Goal: Transaction & Acquisition: Purchase product/service

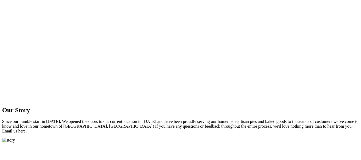
scroll to position [80, 0]
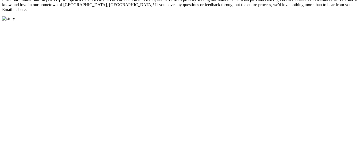
scroll to position [107, 0]
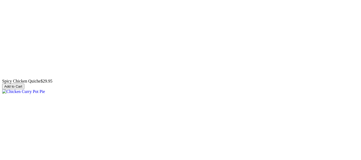
scroll to position [427, 0]
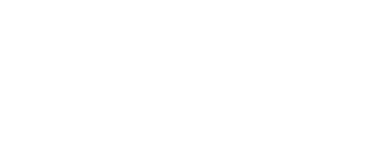
scroll to position [160, 0]
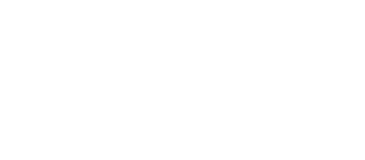
type input "[PERSON_NAME]"
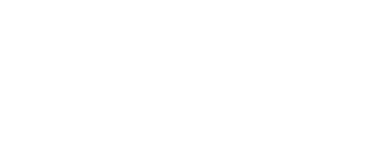
type input "[EMAIL_ADDRESS][DOMAIN_NAME]"
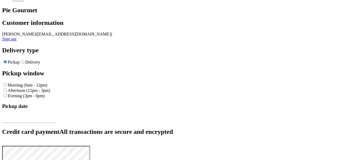
scroll to position [53, 0]
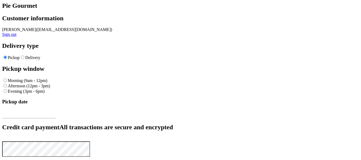
click at [24, 59] on input "Delivery" at bounding box center [22, 57] width 3 height 3
radio input "true"
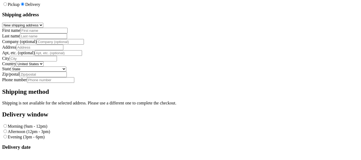
scroll to position [107, 0]
click at [58, 33] on input "First name" at bounding box center [43, 30] width 47 height 6
type input "[PERSON_NAME]"
click at [67, 39] on input "Last name" at bounding box center [43, 36] width 47 height 6
type input "[PERSON_NAME]"
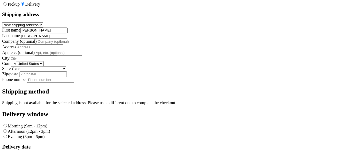
click at [53, 50] on input "Address" at bounding box center [39, 47] width 47 height 6
click at [56, 44] on input "Company (optional)" at bounding box center [60, 42] width 47 height 6
type input "[GEOGRAPHIC_DATA]"
click at [44, 50] on input "Address" at bounding box center [39, 47] width 47 height 6
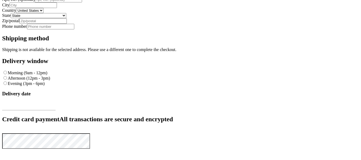
scroll to position [160, 0]
type input "[STREET_ADDRESS]"
click at [56, 8] on input "City" at bounding box center [33, 5] width 47 height 6
type input "[GEOGRAPHIC_DATA]"
click at [44, 13] on select "[GEOGRAPHIC_DATA]" at bounding box center [29, 10] width 27 height 5
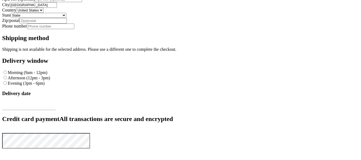
click at [16, 13] on select "[GEOGRAPHIC_DATA]" at bounding box center [29, 10] width 27 height 5
click at [66, 18] on select "State [US_STATE] [US_STATE] [US_STATE] [US_STATE] [US_STATE] [US_STATE] [US_STA…" at bounding box center [39, 15] width 56 height 5
select select "VA"
click at [66, 18] on select "State [US_STATE] [US_STATE] [US_STATE] [US_STATE] [US_STATE] [US_STATE] [US_STA…" at bounding box center [39, 15] width 56 height 5
click at [67, 23] on input "Zip/postal" at bounding box center [42, 21] width 47 height 6
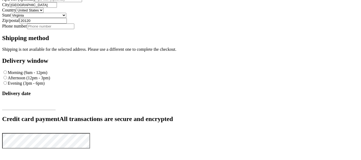
scroll to position [214, 0]
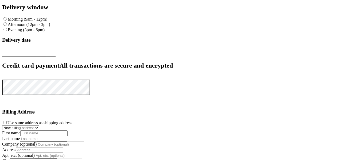
type input "20120"
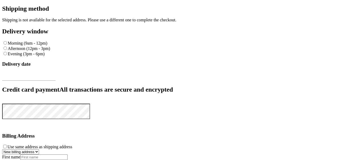
type input "703"
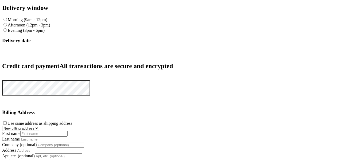
scroll to position [294, 0]
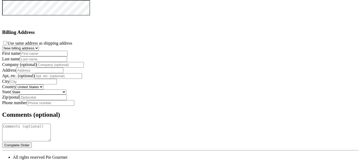
radio input "true"
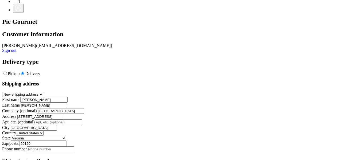
scroll to position [0, 0]
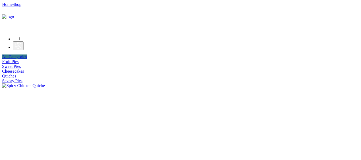
drag, startPoint x: 113, startPoint y: 76, endPoint x: 109, endPoint y: 77, distance: 4.4
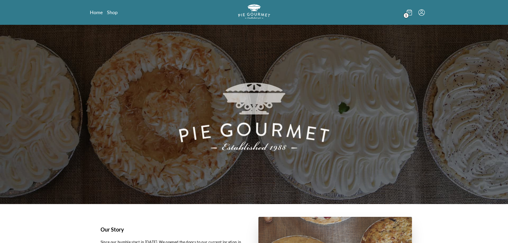
click at [411, 13] on icon at bounding box center [409, 13] width 5 height 6
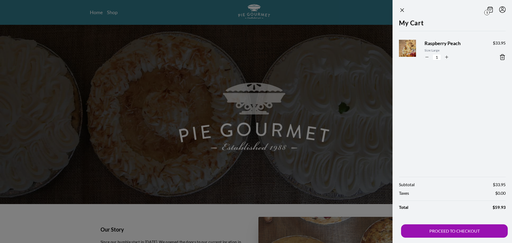
drag, startPoint x: 306, startPoint y: 55, endPoint x: 323, endPoint y: 81, distance: 31.0
click at [306, 55] on div at bounding box center [256, 121] width 512 height 243
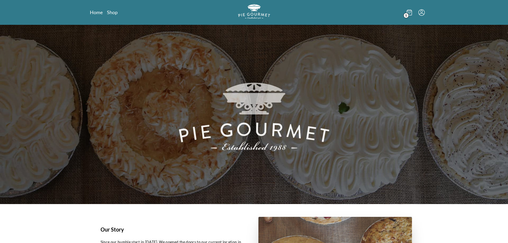
click at [409, 15] on span "1" at bounding box center [406, 15] width 5 height 5
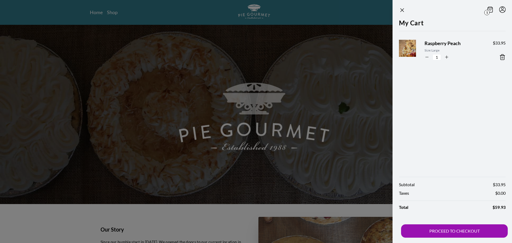
click at [502, 59] on icon at bounding box center [503, 57] width 6 height 6
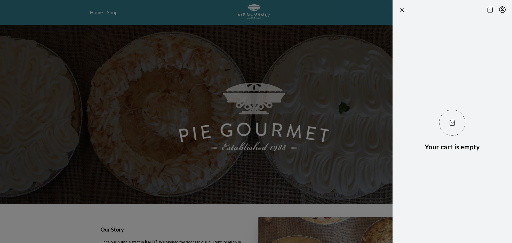
click at [205, 91] on div at bounding box center [256, 121] width 512 height 243
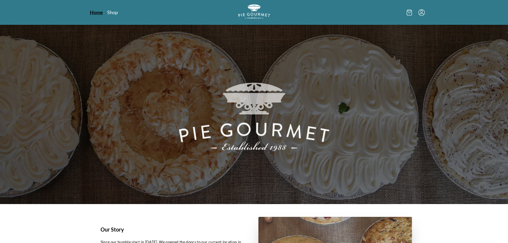
click at [98, 12] on link "Home" at bounding box center [96, 12] width 13 height 6
click at [111, 11] on link "Shop" at bounding box center [112, 12] width 11 height 6
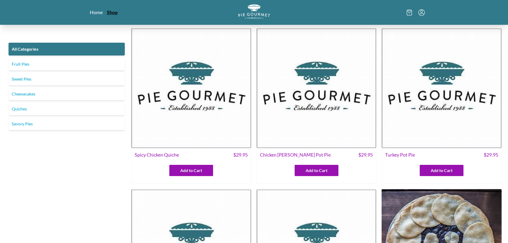
click at [110, 12] on link "Shop" at bounding box center [112, 12] width 11 height 6
click at [18, 63] on link "Fruit Pies" at bounding box center [67, 64] width 116 height 13
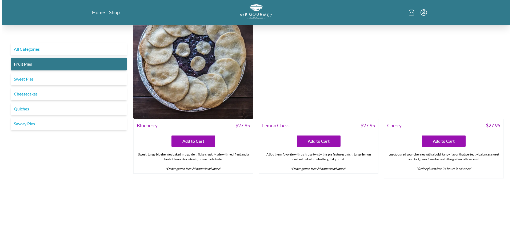
scroll to position [214, 0]
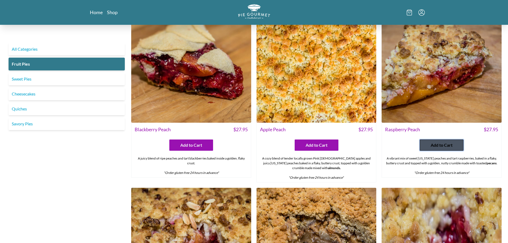
click at [441, 145] on span "Add to Cart" at bounding box center [442, 145] width 22 height 6
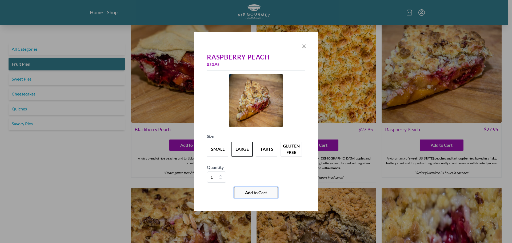
click at [248, 193] on span "Add to Cart" at bounding box center [256, 192] width 22 height 6
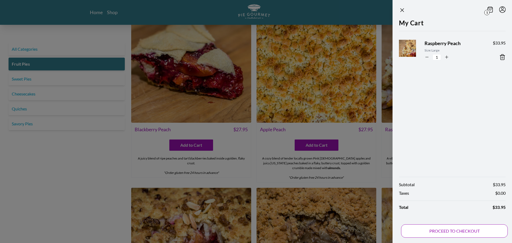
click at [455, 231] on button "PROCEED TO CHECKOUT" at bounding box center [454, 230] width 107 height 13
select select "VA"
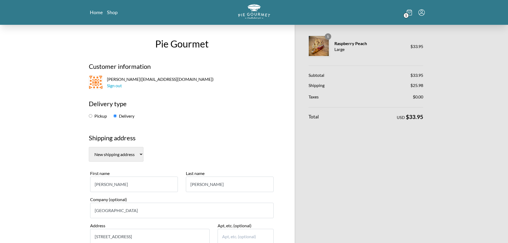
click at [92, 116] on input "Pickup" at bounding box center [90, 115] width 3 height 3
radio input "true"
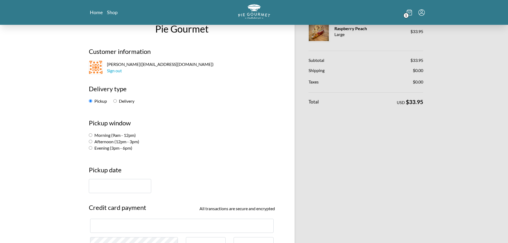
scroll to position [27, 0]
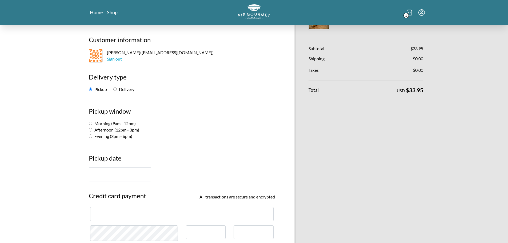
click at [91, 137] on input "Evening (3pm - 6pm)" at bounding box center [90, 136] width 3 height 3
radio input "true"
click at [113, 181] on input "text" at bounding box center [120, 174] width 62 height 14
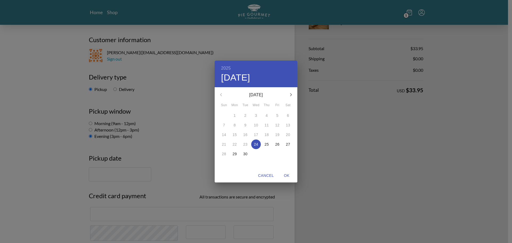
click at [258, 146] on p "24" at bounding box center [256, 144] width 4 height 5
click at [287, 177] on span "OK" at bounding box center [287, 175] width 13 height 7
type input "[DATE]"
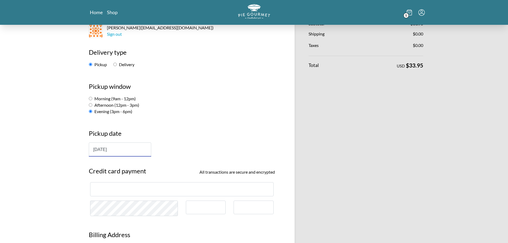
scroll to position [160, 0]
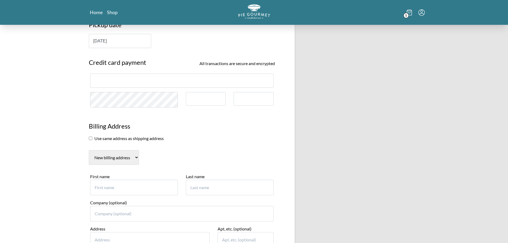
click at [210, 101] on div at bounding box center [206, 99] width 40 height 14
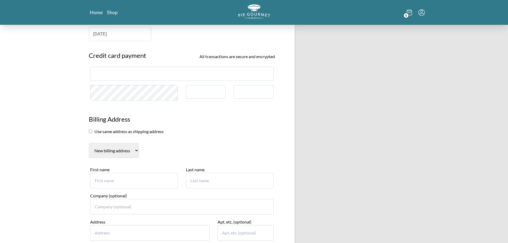
scroll to position [187, 0]
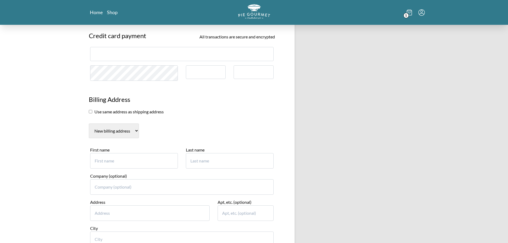
click at [131, 136] on select "New billing address" at bounding box center [114, 131] width 50 height 15
click at [89, 124] on select "New billing address" at bounding box center [114, 131] width 50 height 15
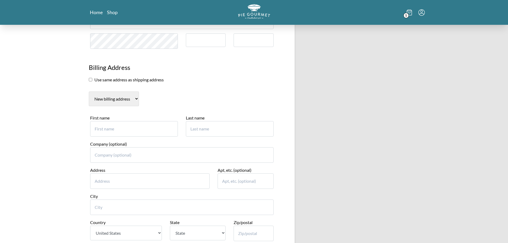
scroll to position [240, 0]
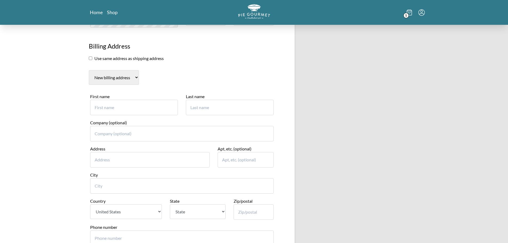
click at [168, 64] on section "Billing Address Use same address as shipping address New billing address First …" at bounding box center [182, 143] width 194 height 214
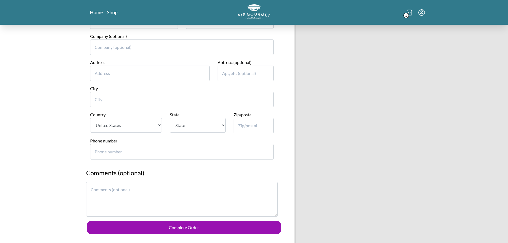
scroll to position [214, 0]
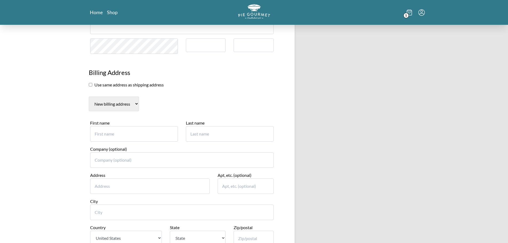
click at [133, 135] on input "First name" at bounding box center [134, 133] width 88 height 15
type input "[PERSON_NAME]"
click at [140, 190] on input "Address" at bounding box center [150, 186] width 120 height 15
type input "14194 Haro TRL"
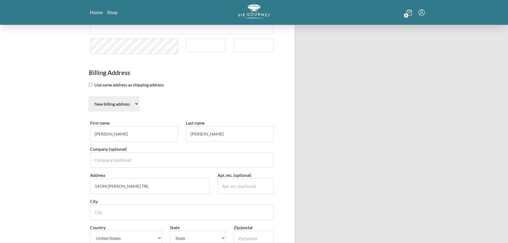
click at [147, 215] on input "City" at bounding box center [182, 212] width 184 height 15
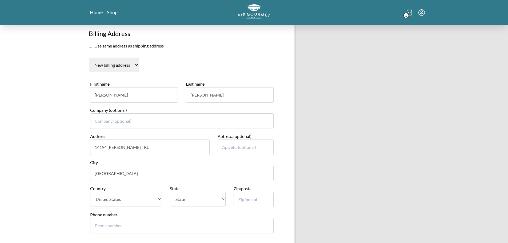
scroll to position [294, 0]
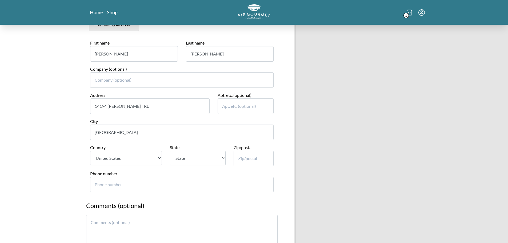
type input "Gainesville"
drag, startPoint x: 223, startPoint y: 163, endPoint x: 220, endPoint y: 163, distance: 2.8
click at [222, 163] on select "State [US_STATE] [US_STATE] [US_STATE] [US_STATE] [US_STATE] [US_STATE] [US_STA…" at bounding box center [198, 158] width 56 height 15
select select "VA"
click at [170, 151] on select "State [US_STATE] [US_STATE] [US_STATE] [US_STATE] [US_STATE] [US_STATE] [US_STA…" at bounding box center [198, 158] width 56 height 15
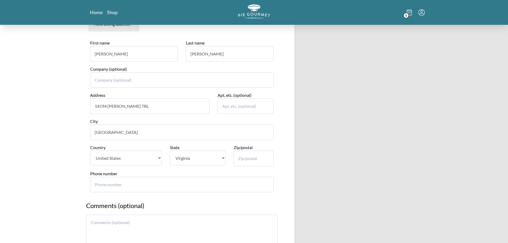
click at [245, 159] on input "Zip/postal" at bounding box center [254, 158] width 40 height 15
type input "20155"
click at [163, 181] on input "Phone number" at bounding box center [182, 184] width 184 height 15
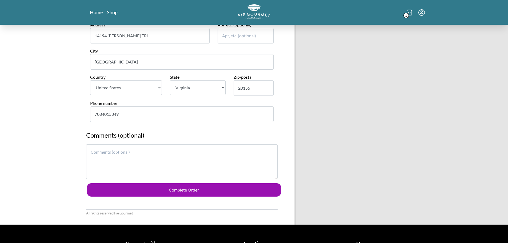
scroll to position [374, 0]
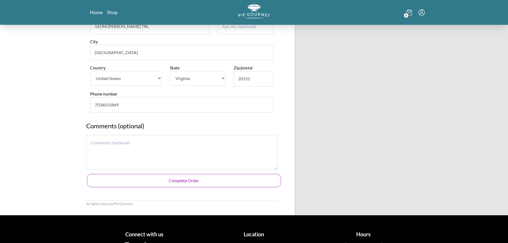
type input "7034015849"
click at [208, 184] on button "Complete Order" at bounding box center [184, 180] width 194 height 13
